Goal: Task Accomplishment & Management: Use online tool/utility

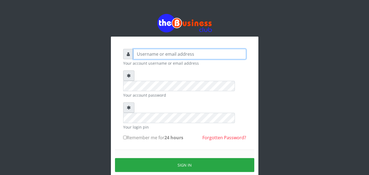
type input "kenachuks"
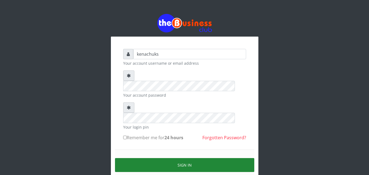
click at [183, 158] on button "Sign in" at bounding box center [184, 165] width 139 height 14
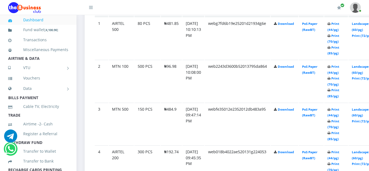
scroll to position [317, 0]
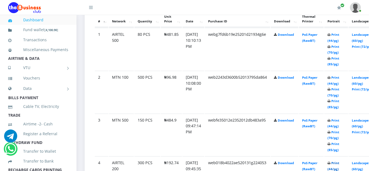
click at [339, 163] on link "Print (44/pg)" at bounding box center [333, 166] width 12 height 10
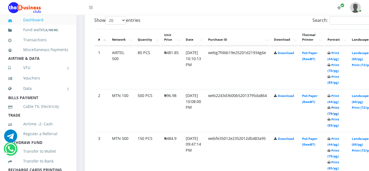
scroll to position [317, 0]
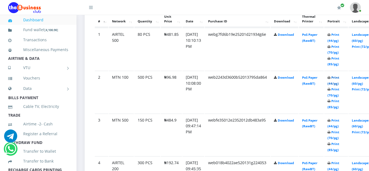
click at [339, 77] on link "Print (44/pg)" at bounding box center [333, 80] width 12 height 10
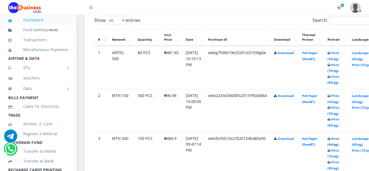
click at [339, 139] on link "Print (44/pg)" at bounding box center [333, 141] width 12 height 10
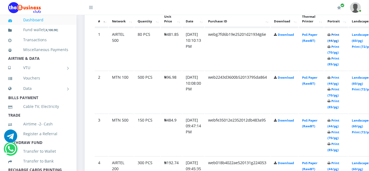
click at [339, 35] on link "Print (44/pg)" at bounding box center [333, 37] width 12 height 10
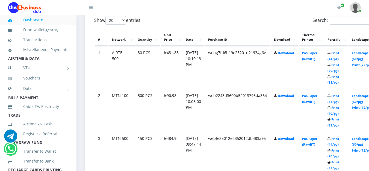
scroll to position [317, 0]
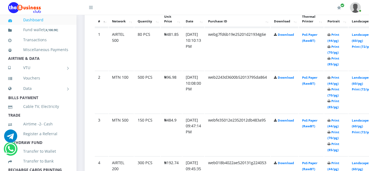
click at [202, 46] on td "[DATE] 10:10:13 PM" at bounding box center [193, 49] width 22 height 42
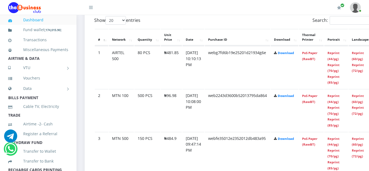
scroll to position [317, 0]
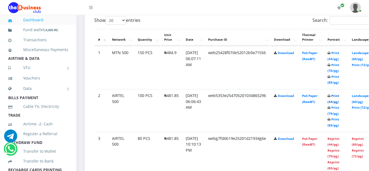
scroll to position [317, 0]
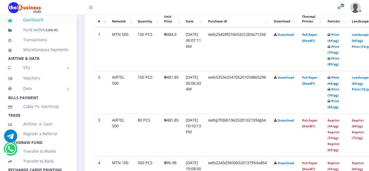
click at [339, 77] on link "Print (44/pg)" at bounding box center [333, 80] width 12 height 10
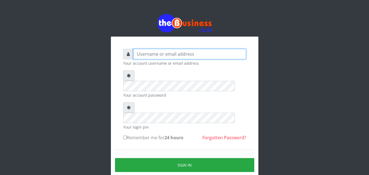
type input "kenachuks"
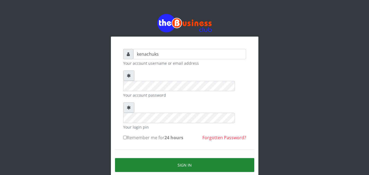
click at [171, 158] on button "Sign in" at bounding box center [184, 165] width 139 height 14
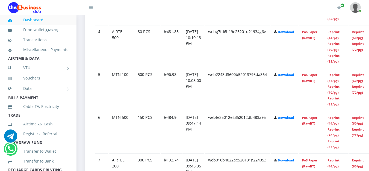
scroll to position [298, 0]
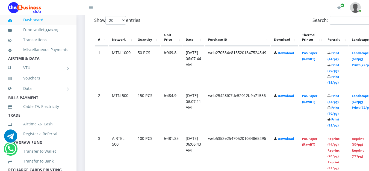
drag, startPoint x: 236, startPoint y: 2, endPoint x: 364, endPoint y: 71, distance: 145.0
click at [236, 2] on div "My Profile Settings Logout" at bounding box center [232, 7] width 257 height 15
